Goal: Navigation & Orientation: Find specific page/section

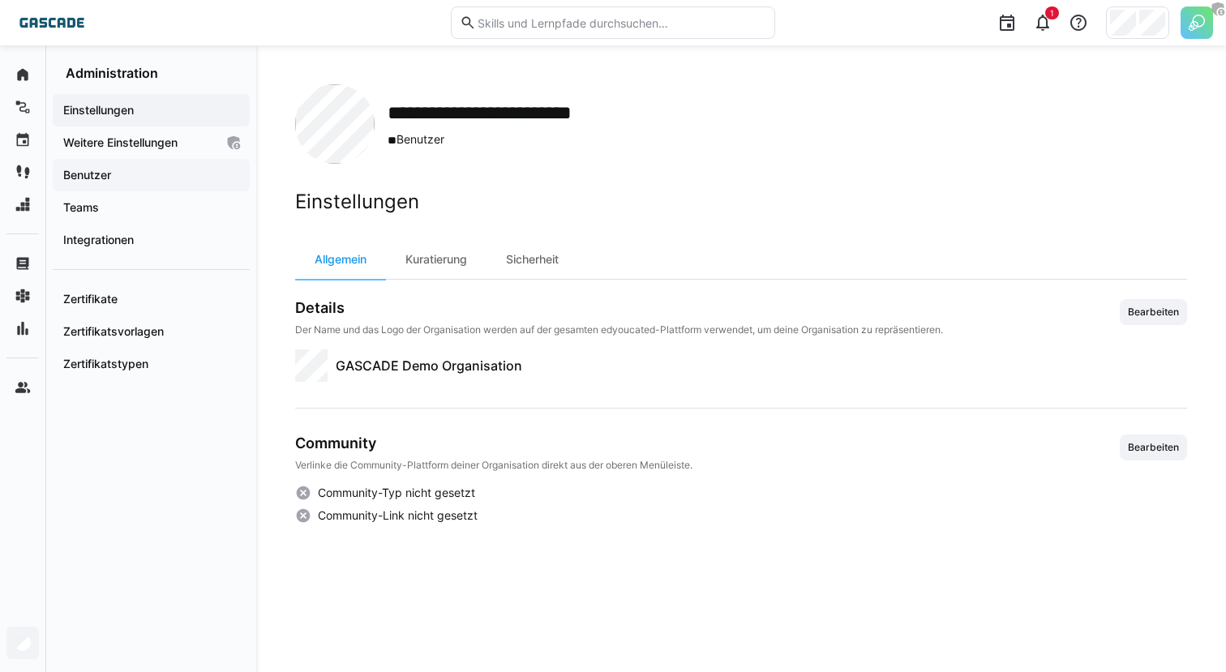
click at [150, 167] on span "Benutzer" at bounding box center [151, 175] width 181 height 16
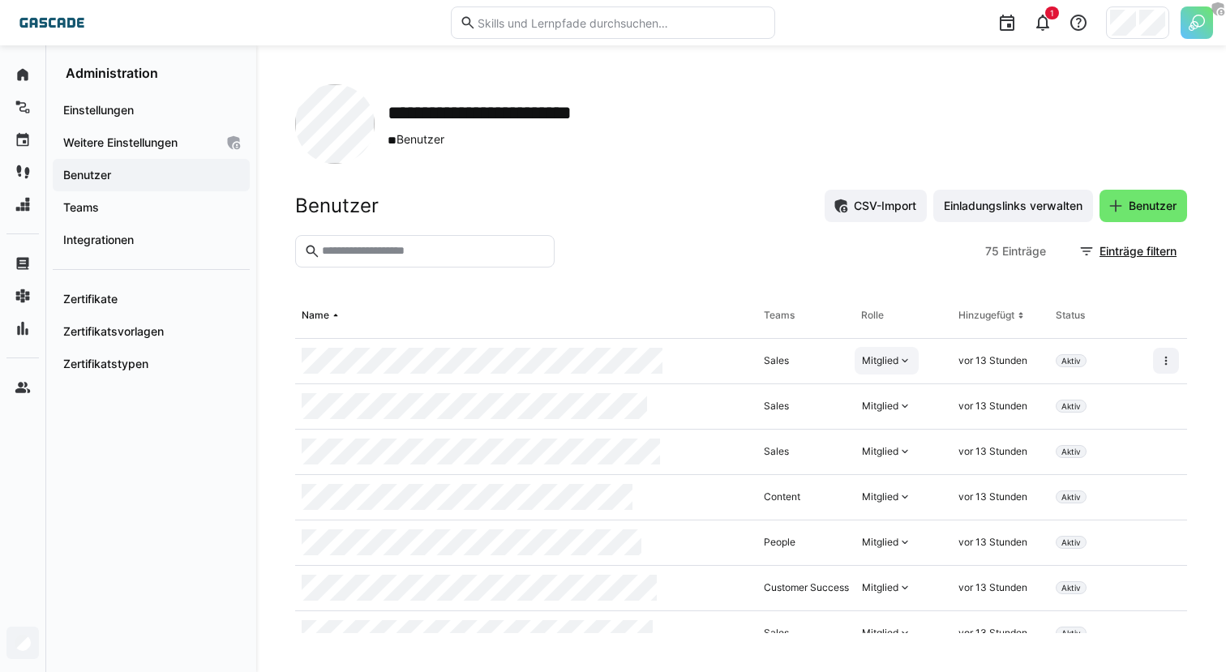
click at [898, 357] on eds-icon at bounding box center [904, 360] width 13 height 13
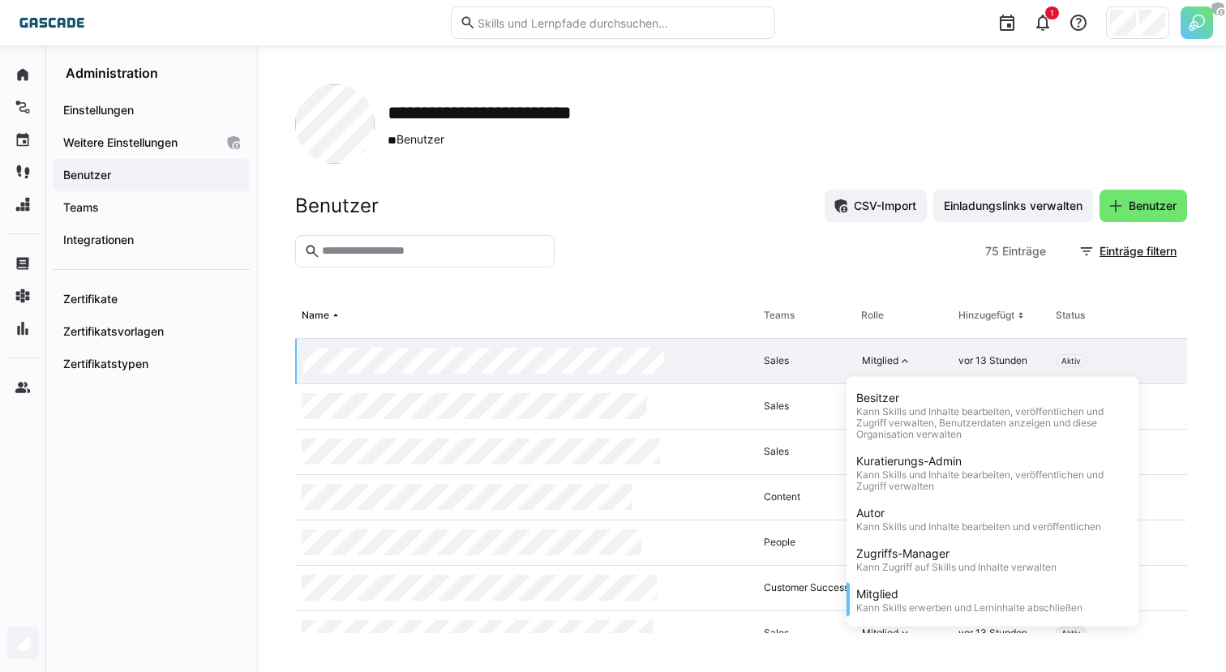
click at [926, 286] on section "75 Einträge Einträge filtern" at bounding box center [741, 264] width 892 height 58
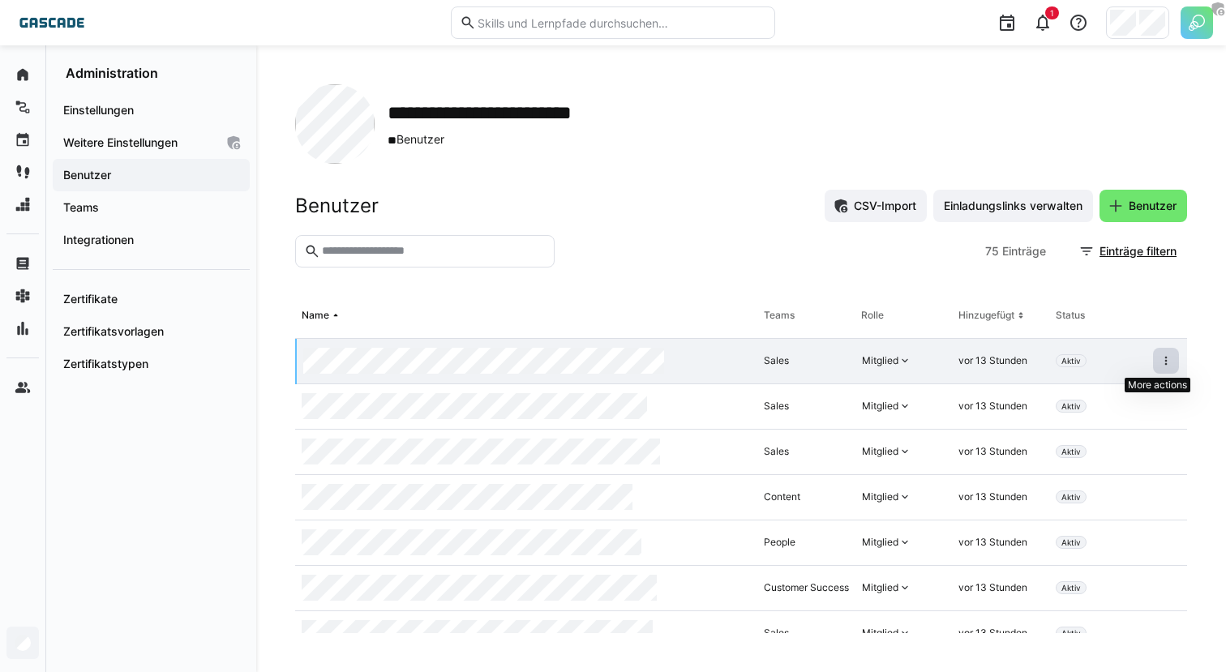
click at [1167, 366] on span at bounding box center [1166, 361] width 26 height 26
click at [1149, 285] on section "75 Einträge Einträge filtern" at bounding box center [741, 264] width 892 height 58
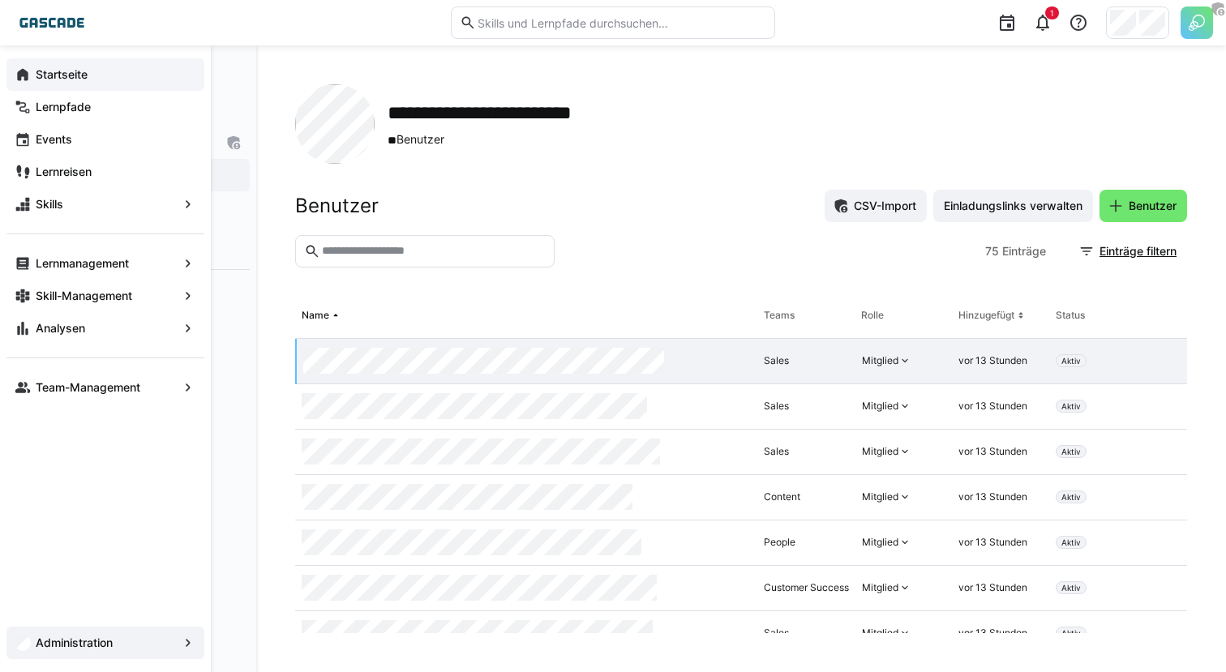
click at [84, 83] on div "Startseite" at bounding box center [105, 74] width 198 height 32
click at [0, 0] on app-navigation-label "Lernpfade" at bounding box center [0, 0] width 0 height 0
